Goal: Information Seeking & Learning: Learn about a topic

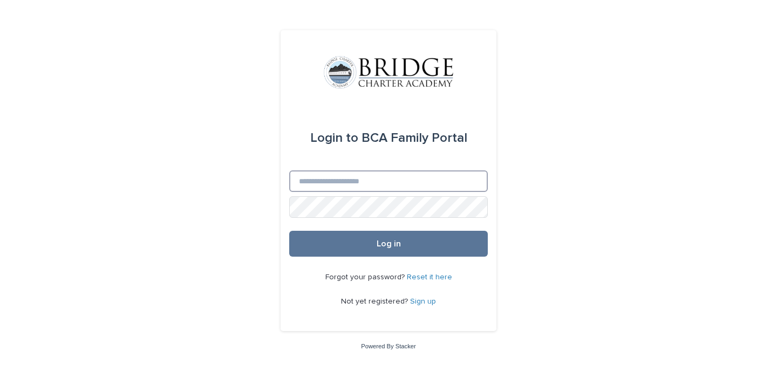
type input "**********"
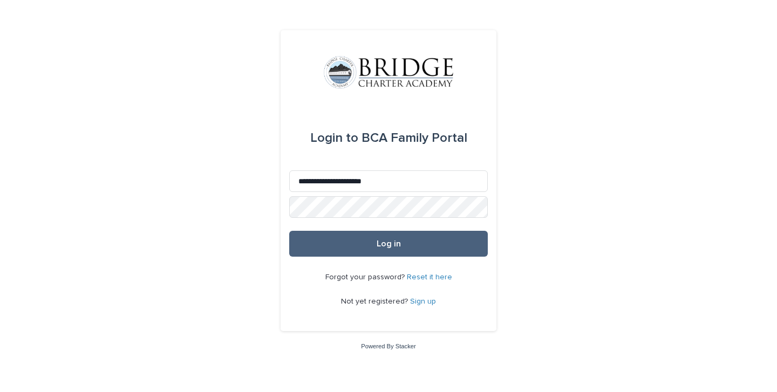
click at [378, 240] on span "Log in" at bounding box center [389, 244] width 24 height 9
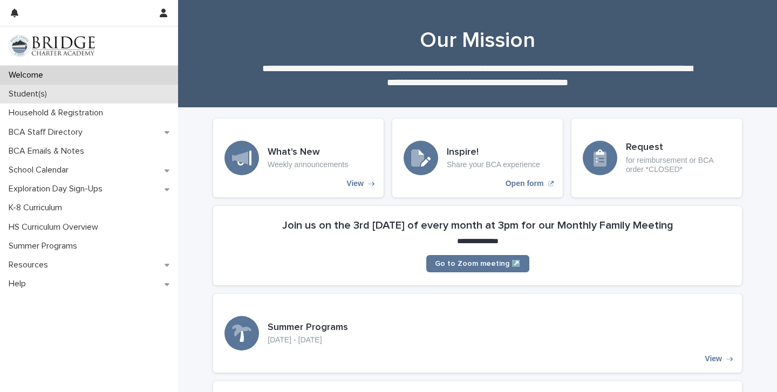
click at [55, 98] on p "Student(s)" at bounding box center [29, 94] width 51 height 10
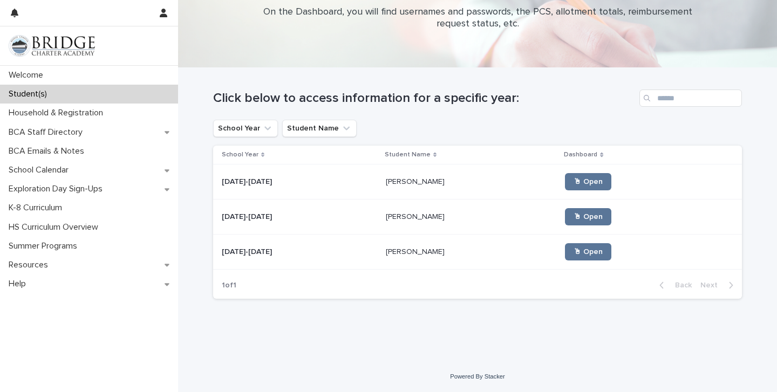
scroll to position [40, 0]
click at [386, 252] on p "Yahaira Garcia-Santana" at bounding box center [416, 251] width 61 height 11
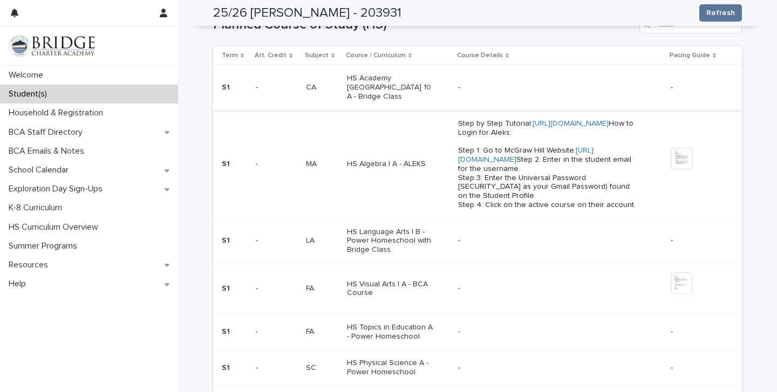
scroll to position [526, 0]
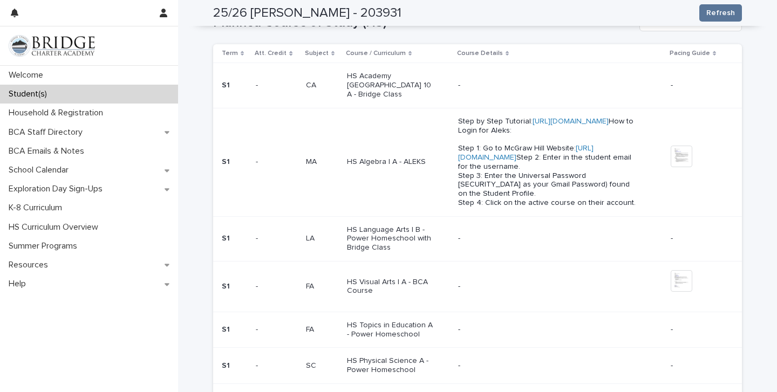
click at [369, 158] on p "HS Algebra I A - ALEKS" at bounding box center [392, 162] width 90 height 9
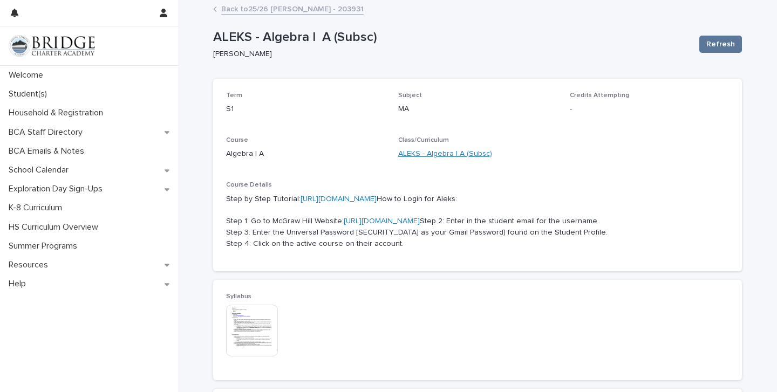
click at [437, 152] on link "ALEKS - Algebra I A (Subsc)" at bounding box center [445, 153] width 94 height 11
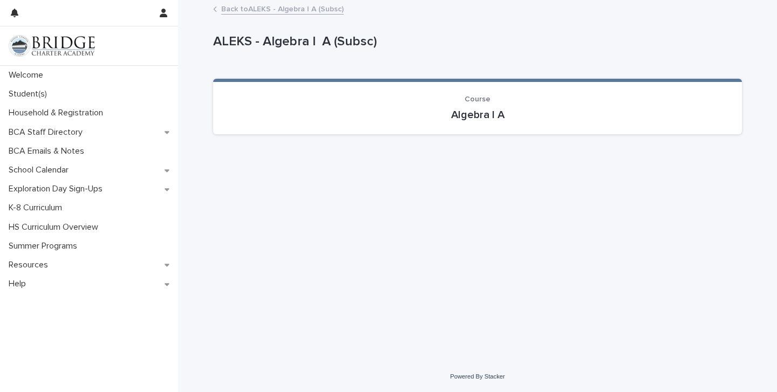
click at [470, 127] on section "Course Algebra I A" at bounding box center [477, 107] width 529 height 56
click at [233, 5] on link "Back to ALEKS - Algebra I A (Subsc)" at bounding box center [282, 8] width 123 height 12
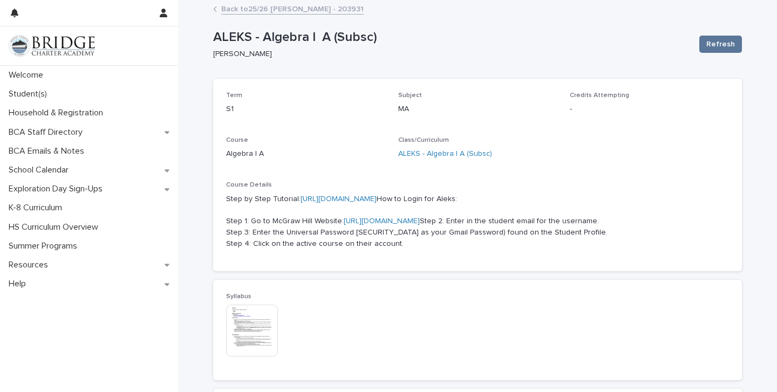
click at [348, 196] on link "https://bcafamilyportal.my.stacker.app/family-docs/view/fdo_recNhqA33YijqOJs1" at bounding box center [339, 199] width 76 height 8
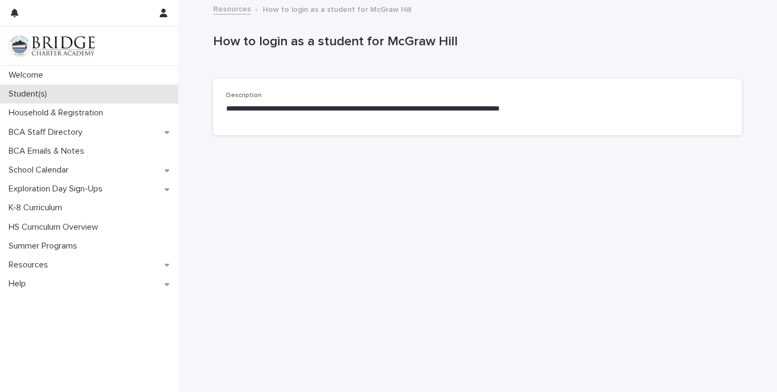
click at [33, 89] on div "Student(s)" at bounding box center [89, 94] width 178 height 19
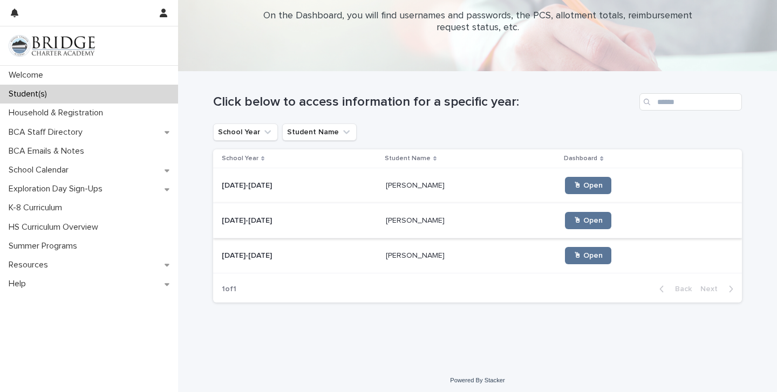
scroll to position [39, 0]
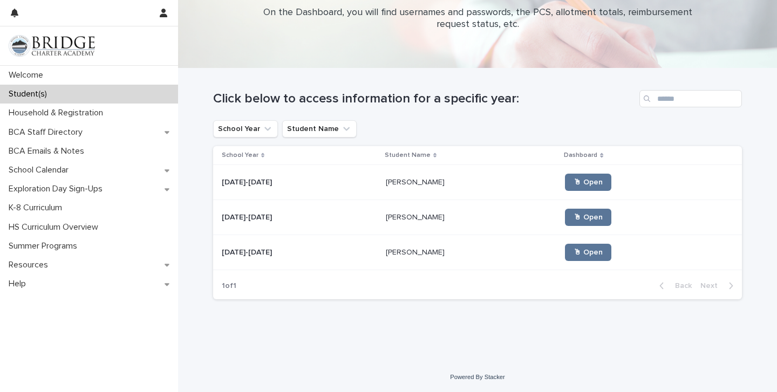
click at [236, 255] on p "2025-2026" at bounding box center [248, 251] width 52 height 11
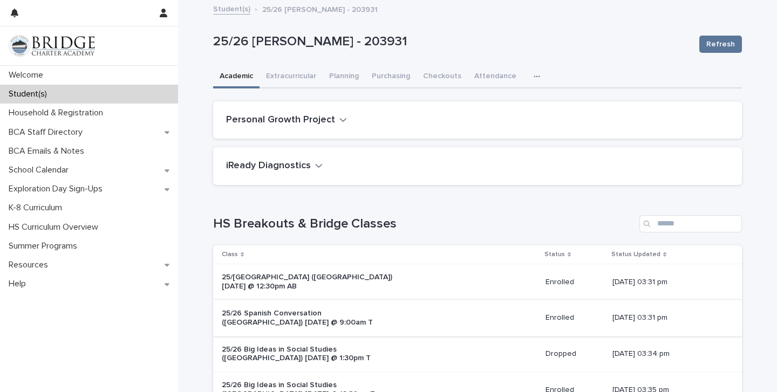
scroll to position [3, 0]
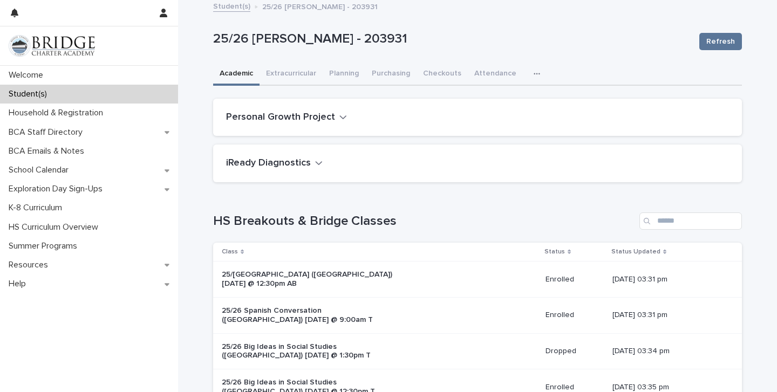
click at [534, 74] on icon "button" at bounding box center [537, 74] width 6 height 8
click at [487, 101] on span "General" at bounding box center [486, 102] width 28 height 8
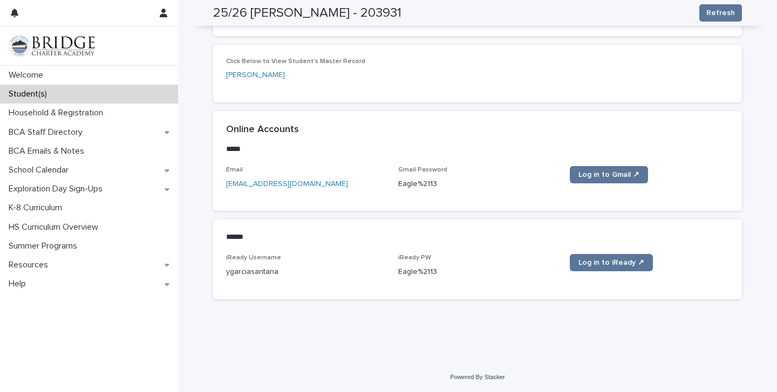
scroll to position [406, 0]
